Goal: Find specific page/section: Find specific page/section

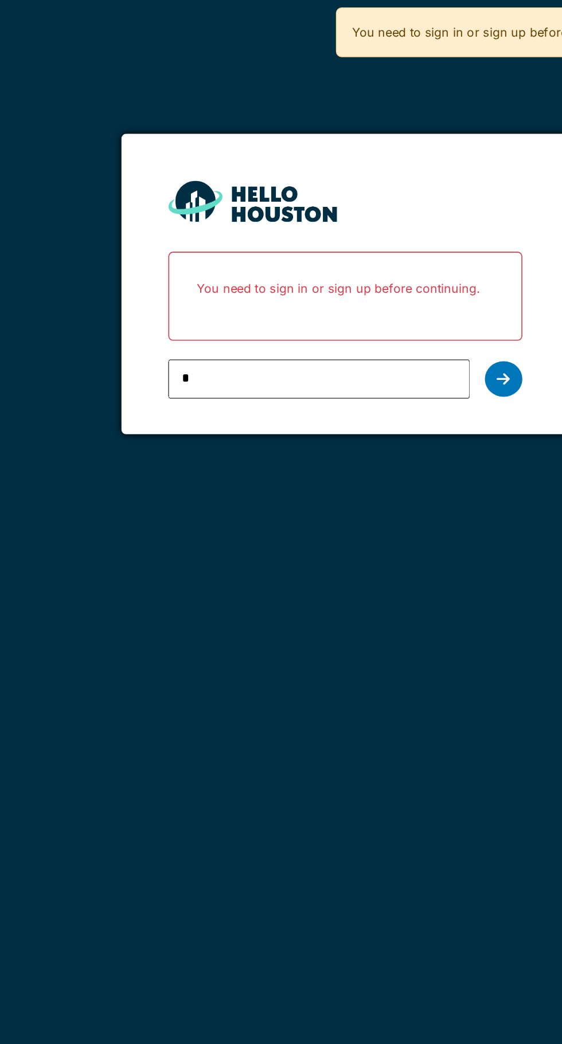
type input "**********"
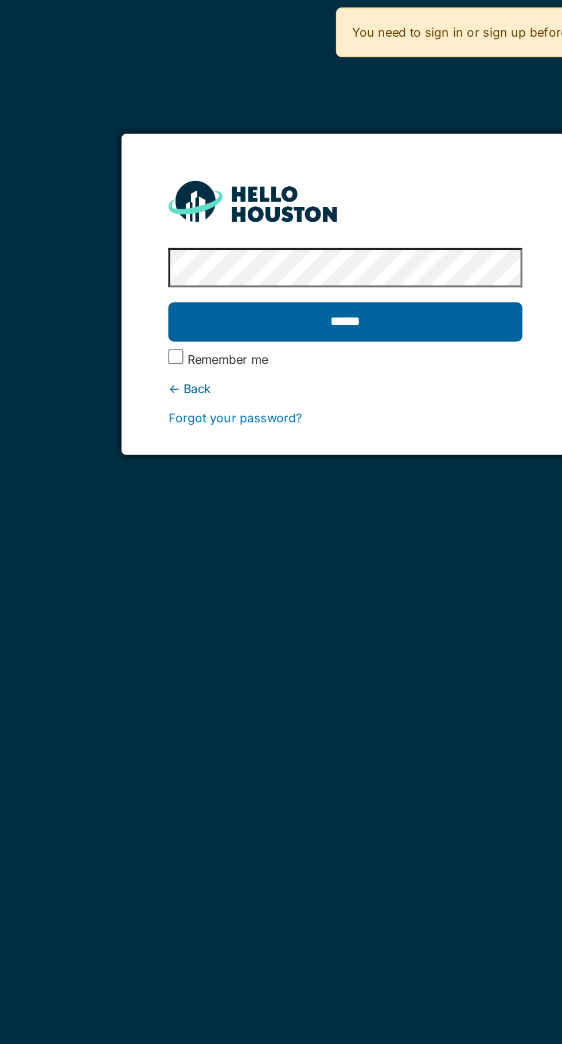
click at [341, 197] on input "******" at bounding box center [281, 197] width 216 height 24
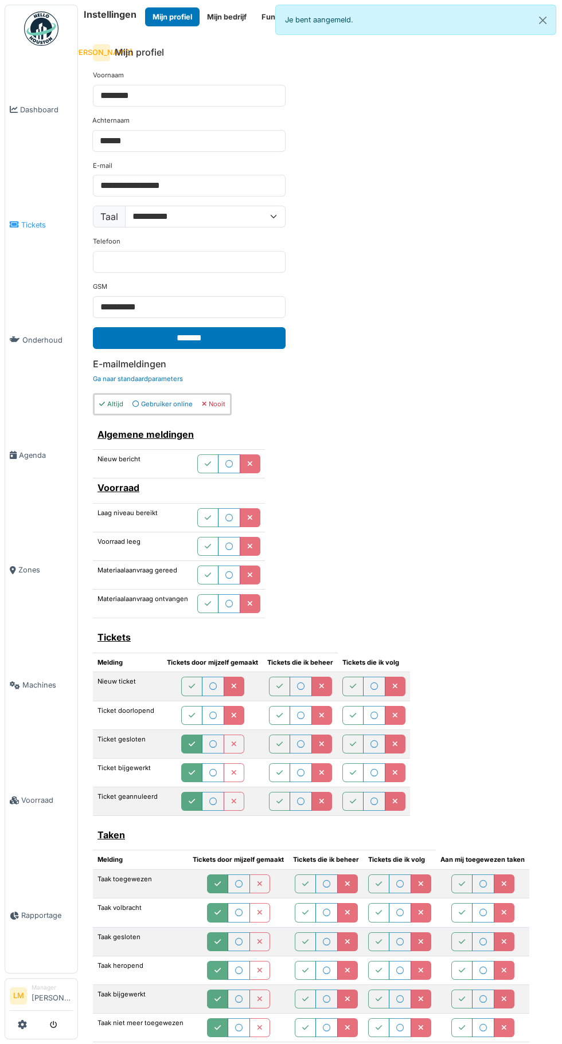
click at [41, 228] on link "Tickets" at bounding box center [41, 224] width 72 height 115
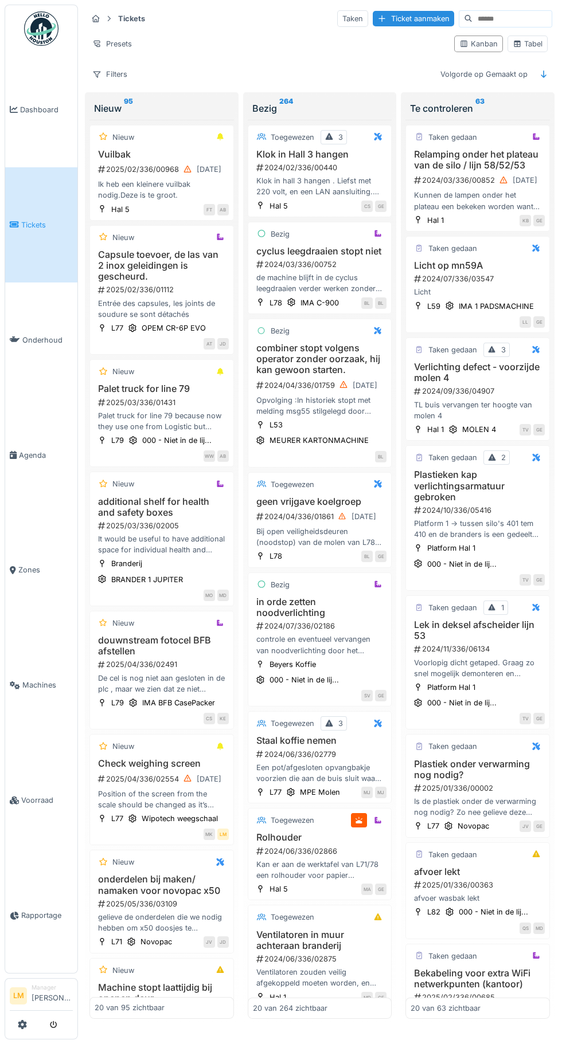
scroll to position [3, 2]
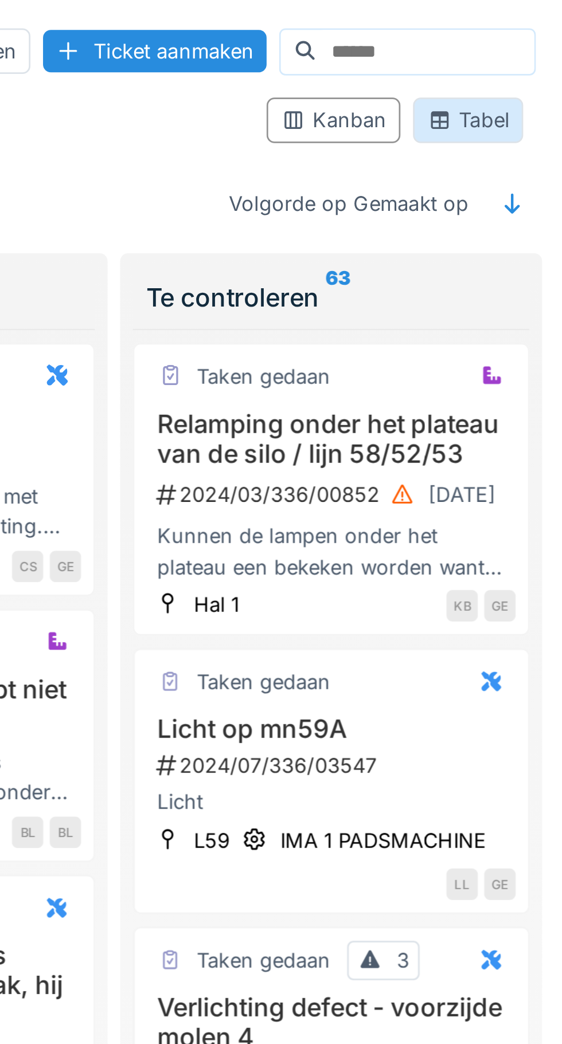
click at [526, 41] on div "Tabel" at bounding box center [527, 43] width 30 height 11
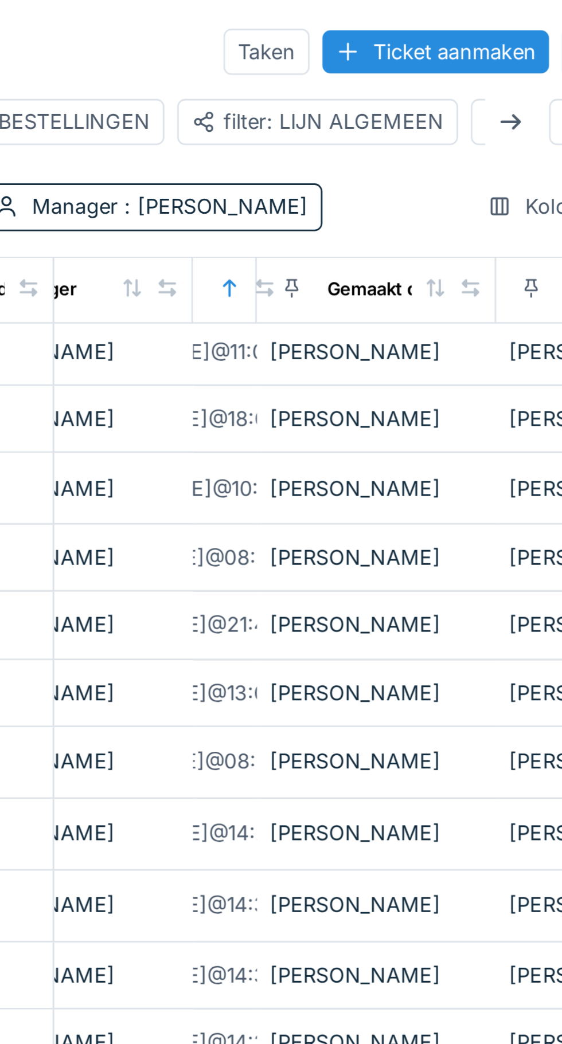
scroll to position [2, 45]
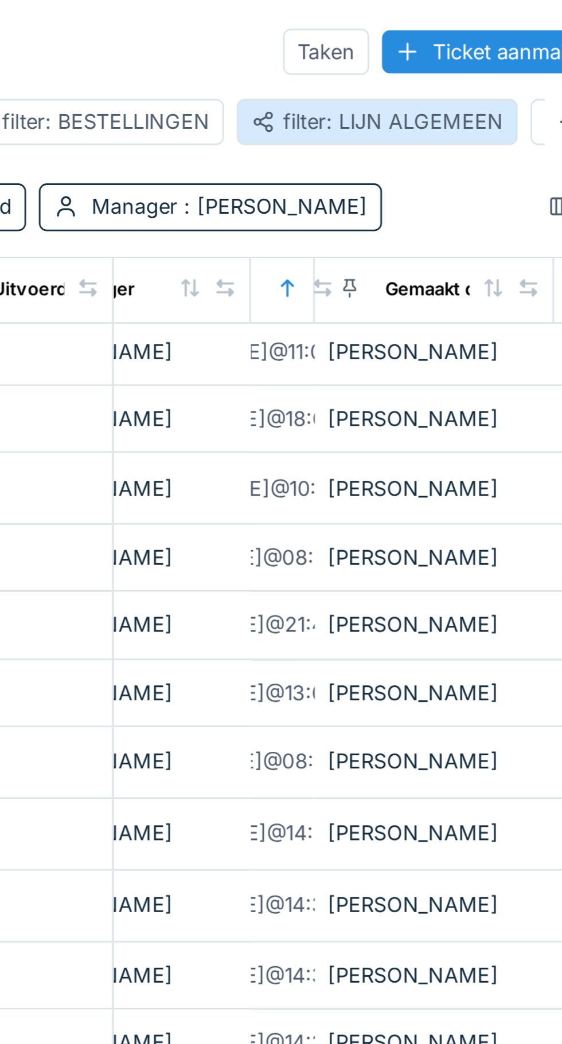
click at [369, 43] on div "filter: LIJN ALGEMEEN" at bounding box center [367, 43] width 91 height 11
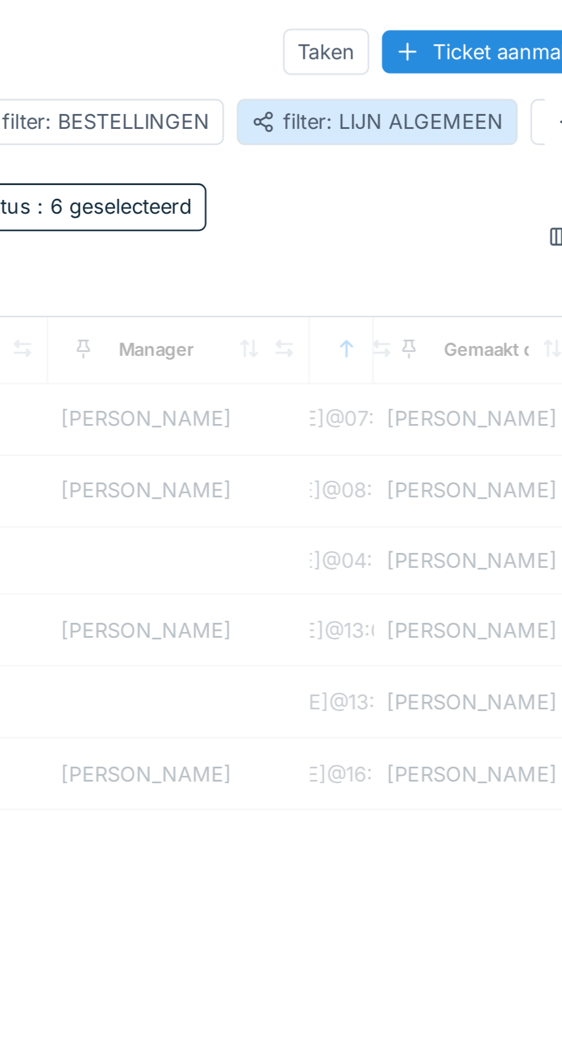
scroll to position [0, 45]
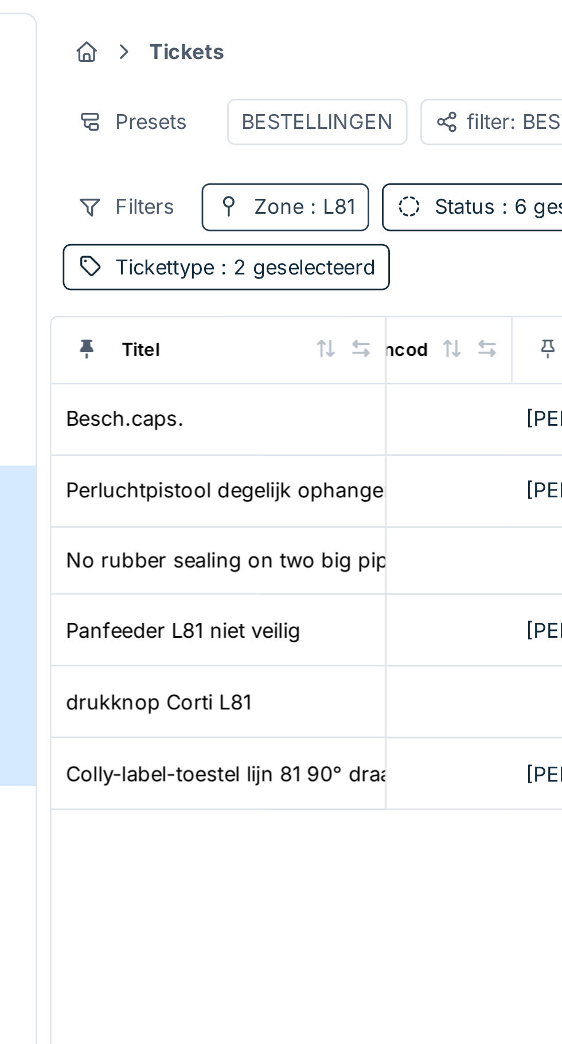
click at [171, 77] on div "Zone : L81" at bounding box center [174, 74] width 36 height 11
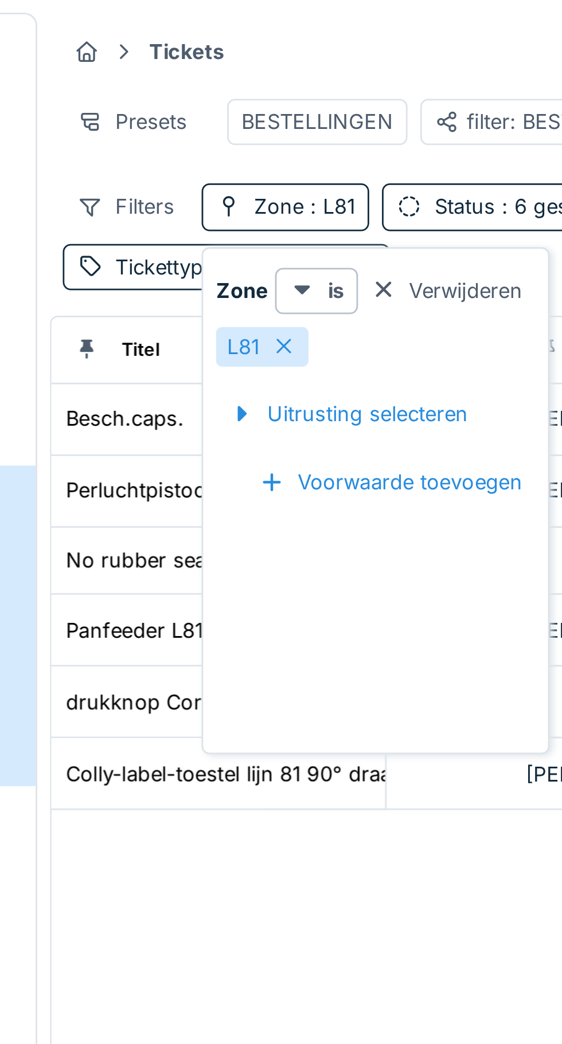
click at [171, 126] on icon at bounding box center [166, 124] width 9 height 7
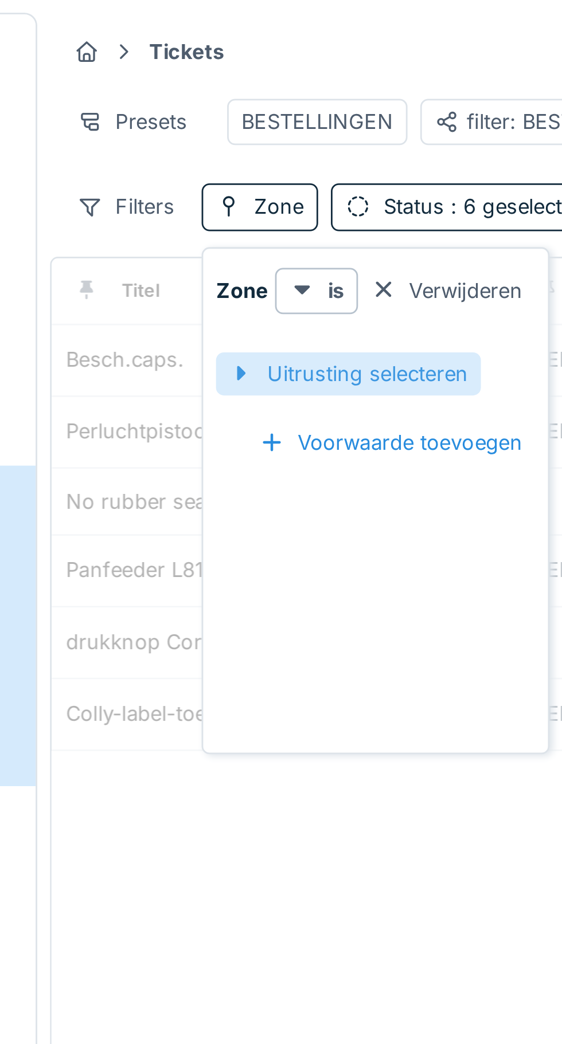
click at [185, 128] on div "Uitrusting selecteren" at bounding box center [189, 134] width 95 height 15
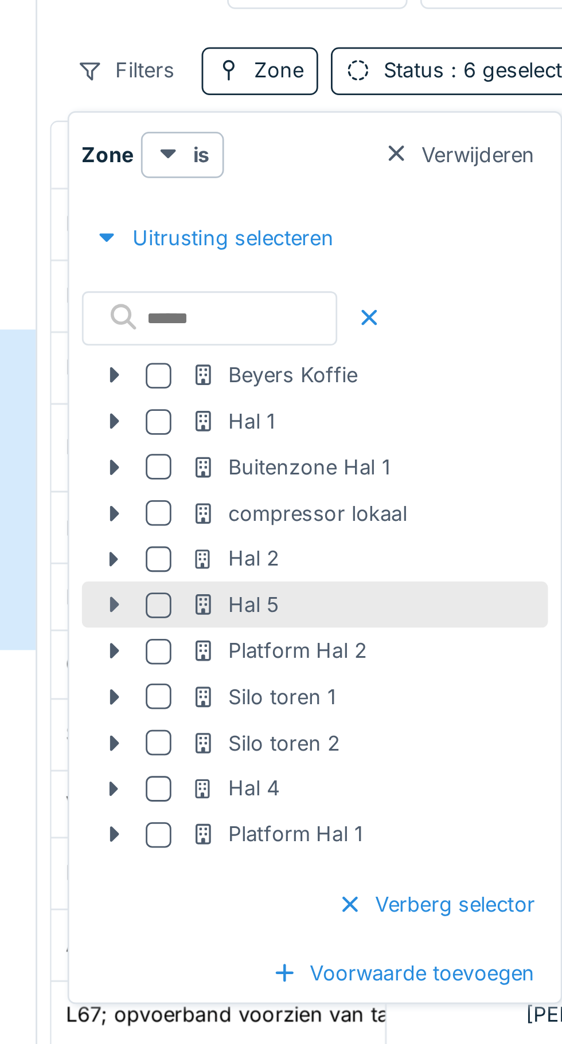
click at [105, 269] on icon at bounding box center [105, 267] width 3 height 6
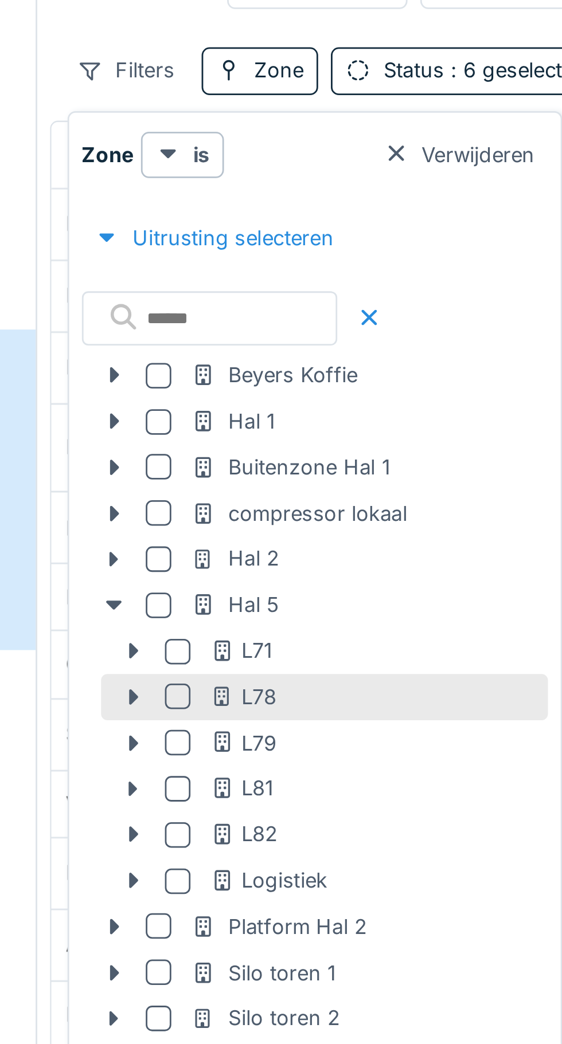
click at [128, 301] on div at bounding box center [128, 299] width 9 height 9
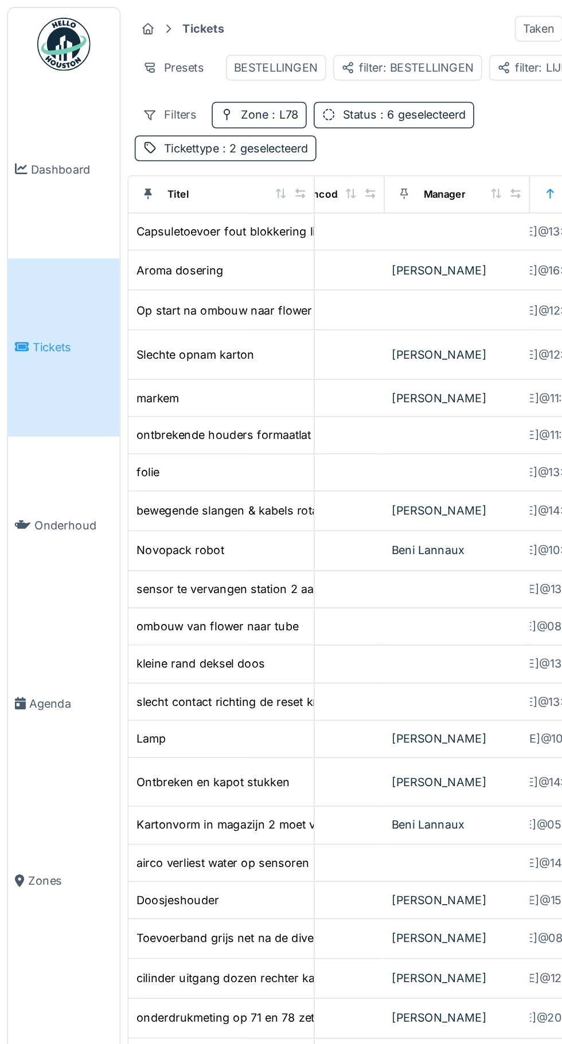
click at [342, 68] on div "Filters Zone : L78 Status : 6 geselecteerd Tickettype : 2 geselecteerd" at bounding box center [252, 85] width 331 height 38
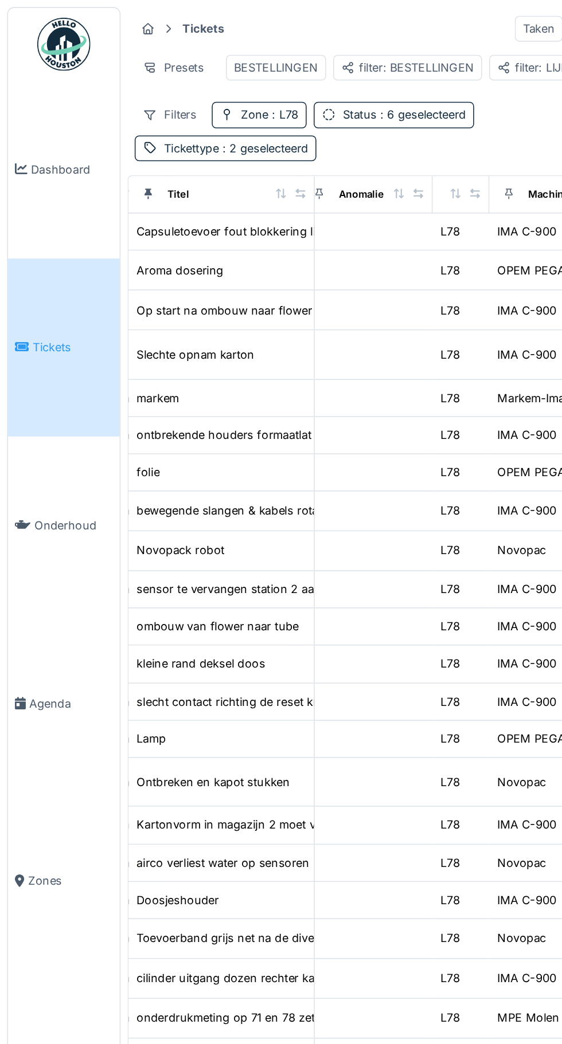
scroll to position [0, 643]
